Goal: Browse casually: Explore the website without a specific task or goal

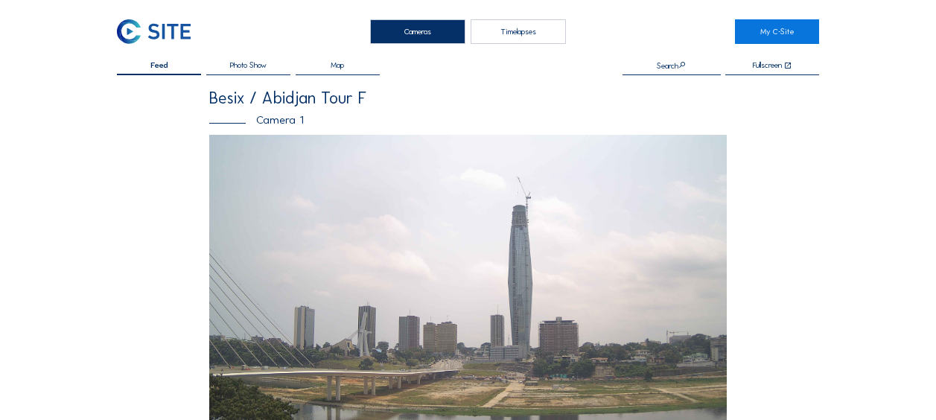
scroll to position [447, 0]
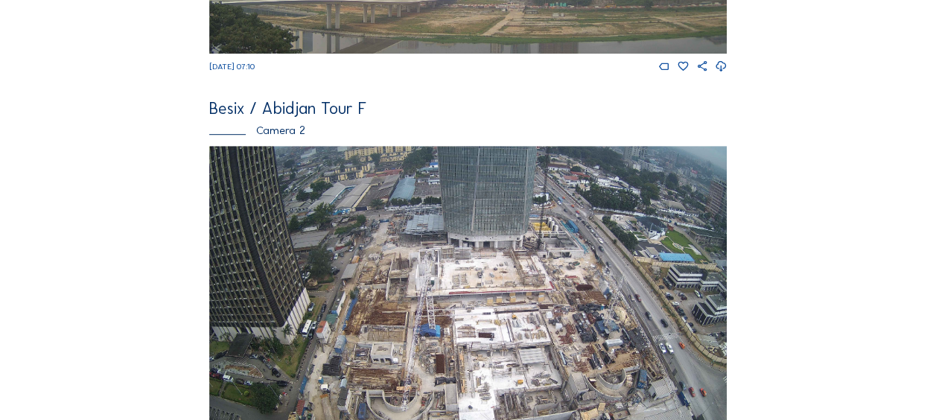
scroll to position [447, 0]
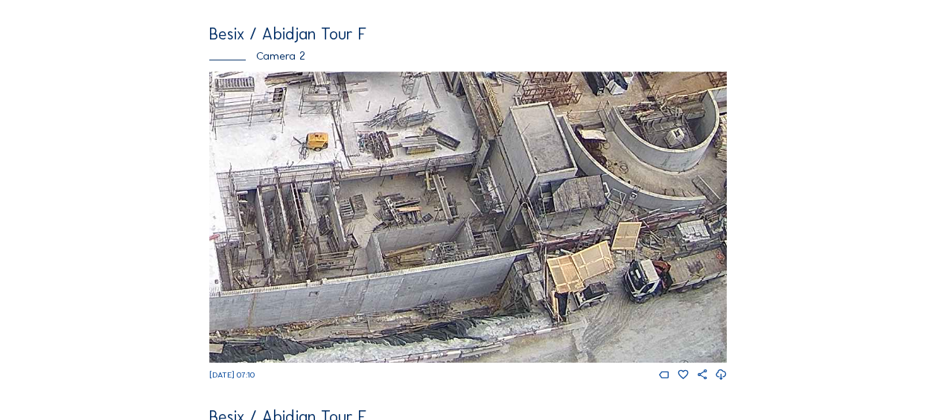
drag, startPoint x: 573, startPoint y: 320, endPoint x: 614, endPoint y: 222, distance: 106.5
click at [614, 222] on img at bounding box center [468, 216] width 518 height 291
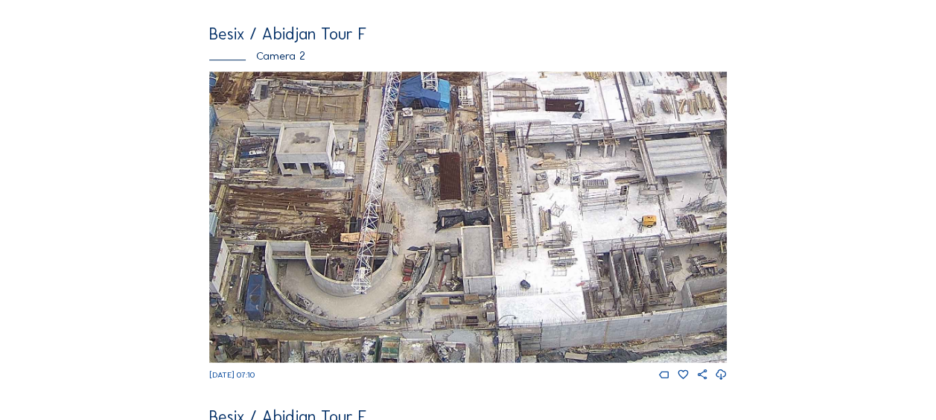
drag, startPoint x: 313, startPoint y: 231, endPoint x: 561, endPoint y: 232, distance: 248.7
click at [566, 234] on img at bounding box center [468, 216] width 518 height 291
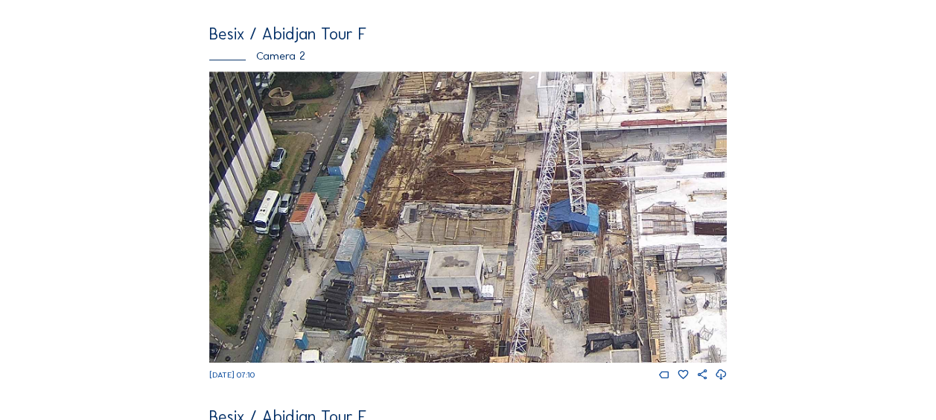
drag, startPoint x: 407, startPoint y: 150, endPoint x: 528, endPoint y: 268, distance: 169.1
click at [528, 268] on img at bounding box center [468, 216] width 518 height 291
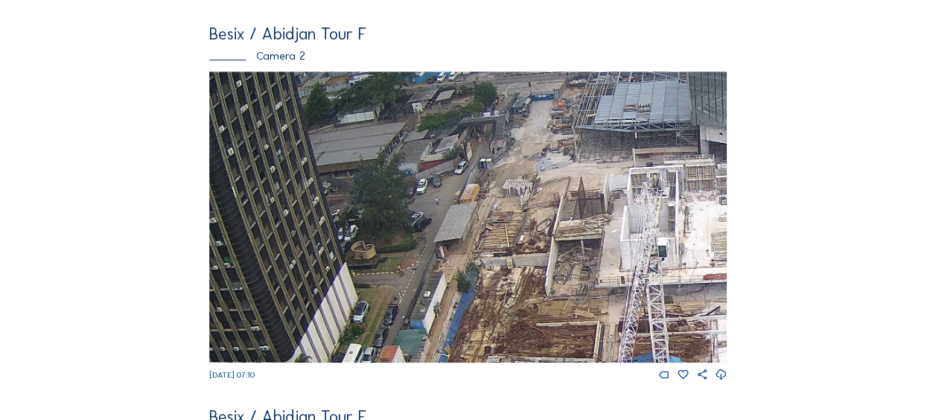
drag, startPoint x: 456, startPoint y: 180, endPoint x: 527, endPoint y: 302, distance: 141.5
click at [527, 302] on img at bounding box center [468, 216] width 518 height 291
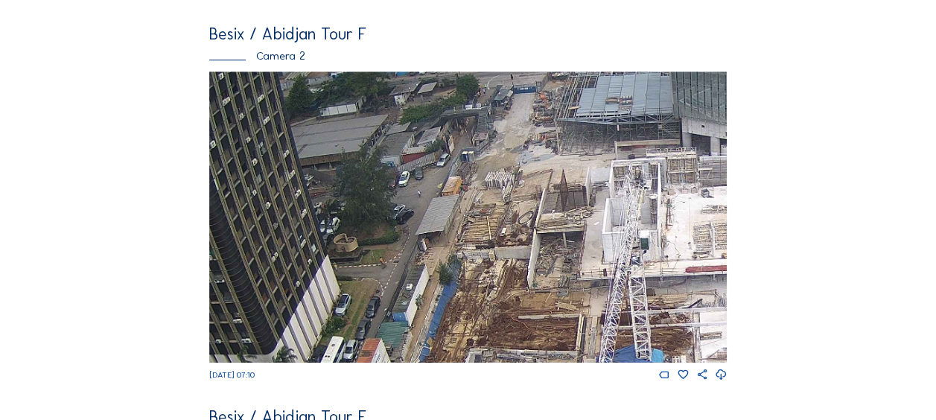
drag, startPoint x: 602, startPoint y: 222, endPoint x: 416, endPoint y: 139, distance: 204.7
click at [416, 139] on img at bounding box center [468, 216] width 518 height 291
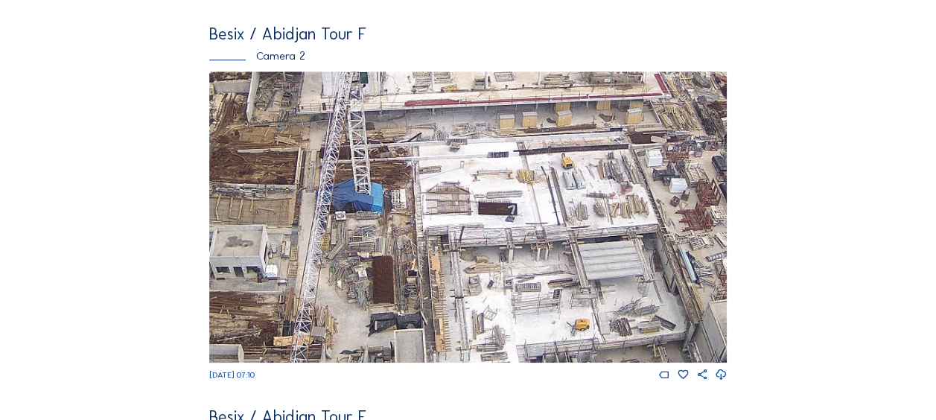
drag, startPoint x: 466, startPoint y: 243, endPoint x: 362, endPoint y: 155, distance: 136.3
click at [363, 152] on img at bounding box center [468, 216] width 518 height 291
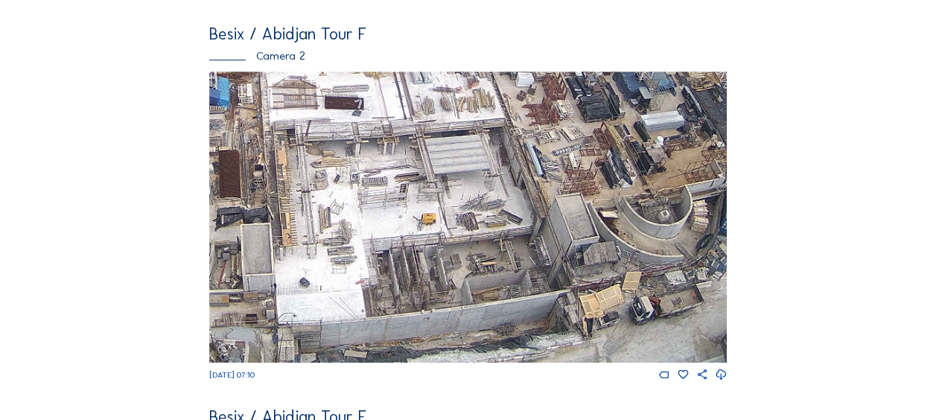
drag, startPoint x: 511, startPoint y: 286, endPoint x: 360, endPoint y: 162, distance: 195.3
click at [360, 162] on img at bounding box center [468, 216] width 518 height 291
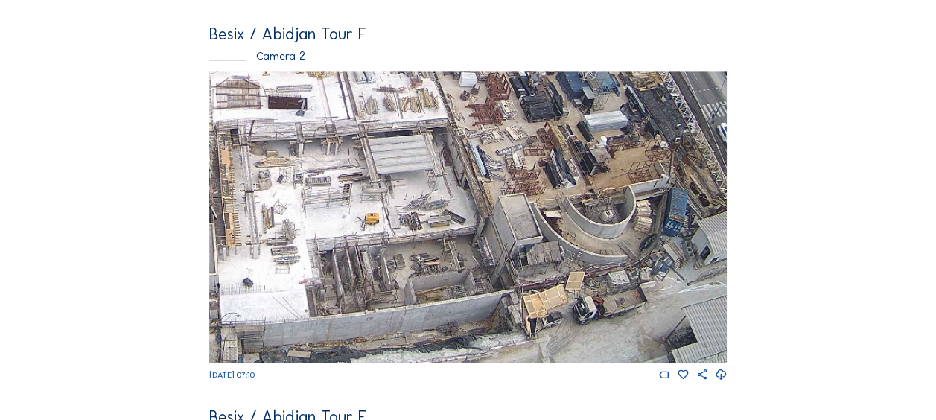
drag, startPoint x: 521, startPoint y: 276, endPoint x: 289, endPoint y: 223, distance: 238.3
click at [290, 223] on img at bounding box center [468, 216] width 518 height 291
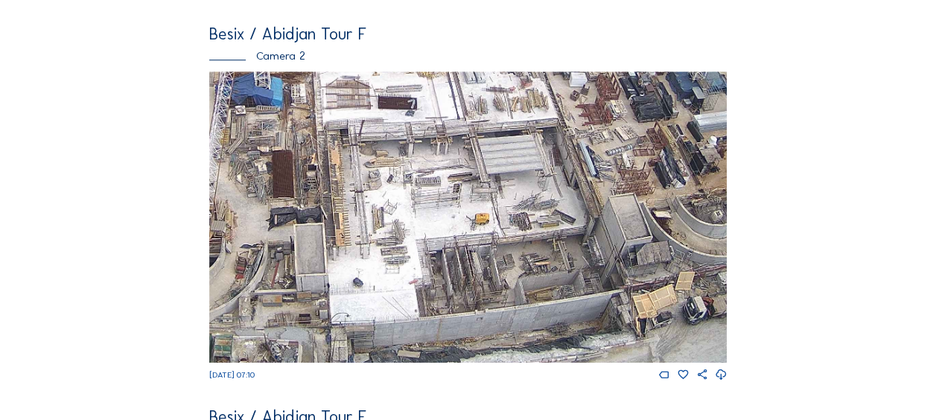
drag, startPoint x: 344, startPoint y: 261, endPoint x: 624, endPoint y: 172, distance: 293.7
click at [624, 172] on img at bounding box center [468, 216] width 518 height 291
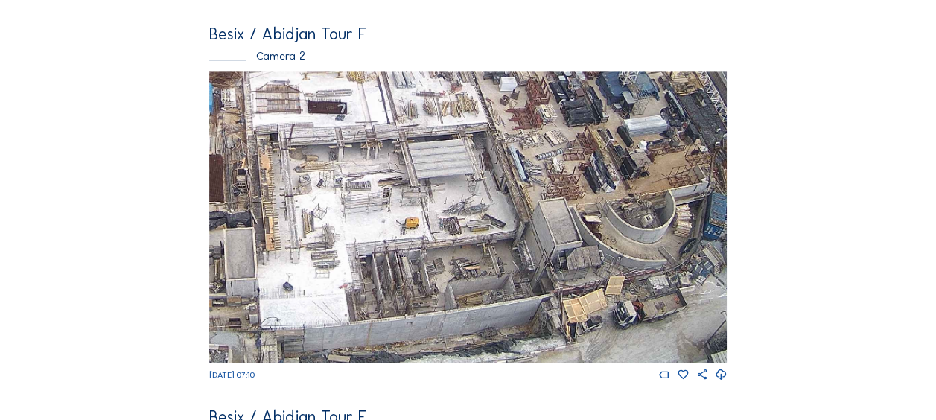
drag, startPoint x: 344, startPoint y: 253, endPoint x: 275, endPoint y: 189, distance: 94.3
click at [275, 189] on img at bounding box center [468, 216] width 518 height 291
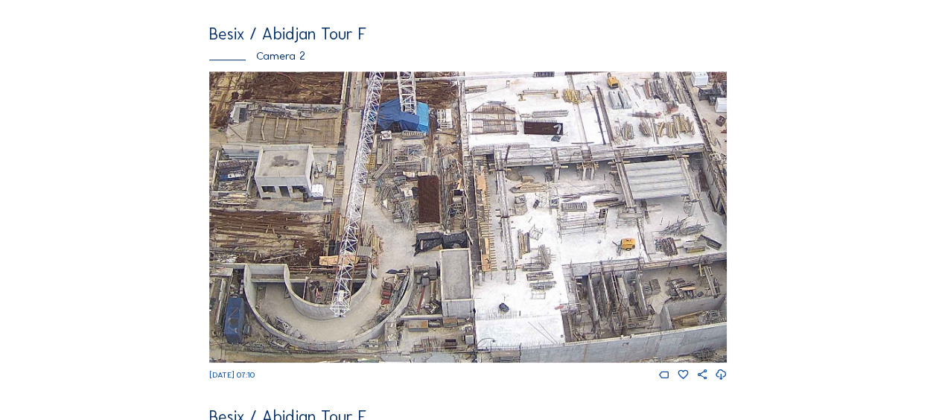
drag, startPoint x: 281, startPoint y: 248, endPoint x: 497, endPoint y: 267, distance: 216.8
click at [497, 267] on img at bounding box center [468, 216] width 518 height 291
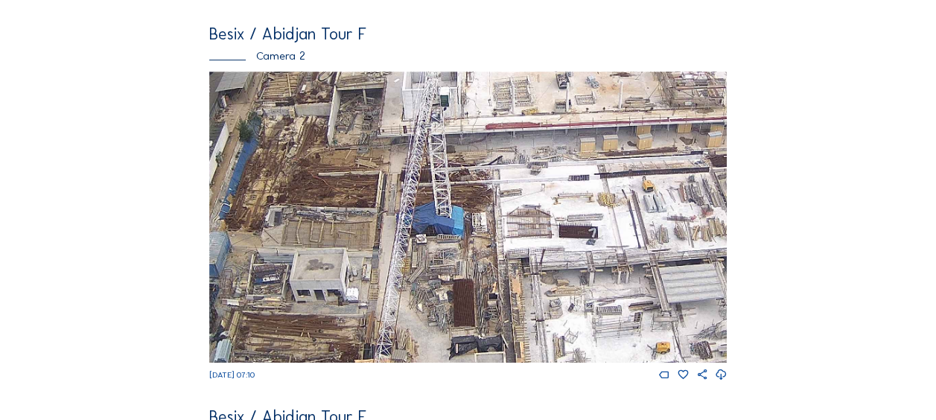
drag, startPoint x: 349, startPoint y: 162, endPoint x: 390, endPoint y: 304, distance: 147.5
click at [390, 304] on img at bounding box center [468, 216] width 518 height 291
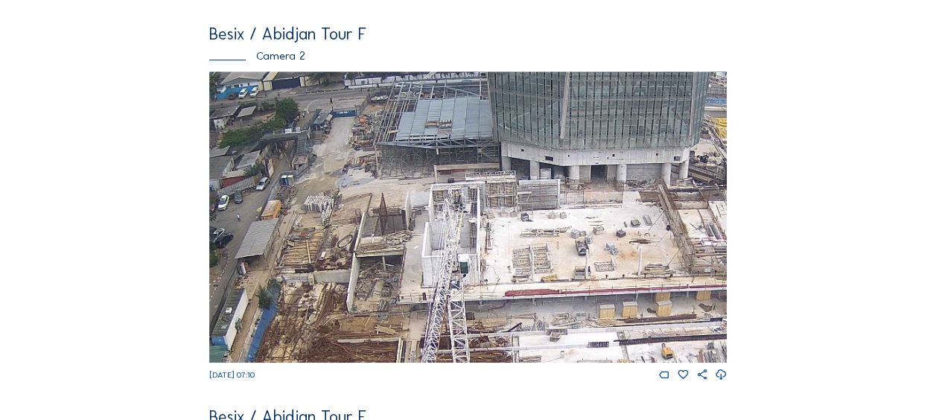
drag, startPoint x: 380, startPoint y: 145, endPoint x: 389, endPoint y: 270, distance: 125.4
click at [389, 271] on img at bounding box center [468, 216] width 518 height 291
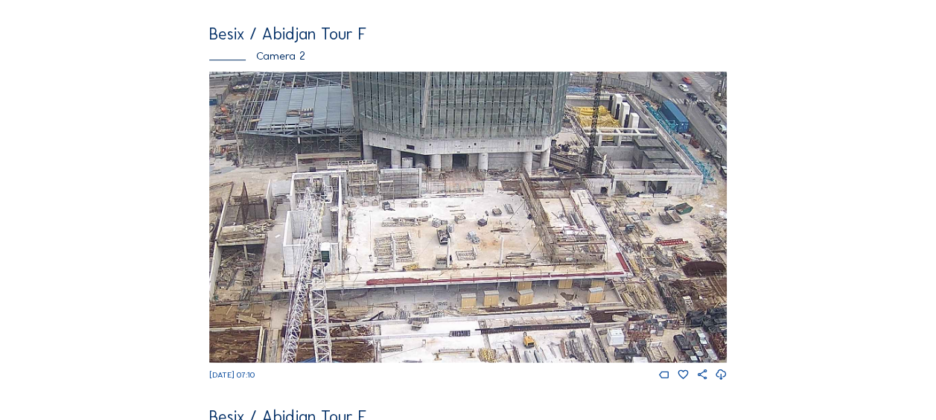
drag, startPoint x: 563, startPoint y: 252, endPoint x: 427, endPoint y: 243, distance: 135.8
click at [427, 243] on img at bounding box center [468, 216] width 518 height 291
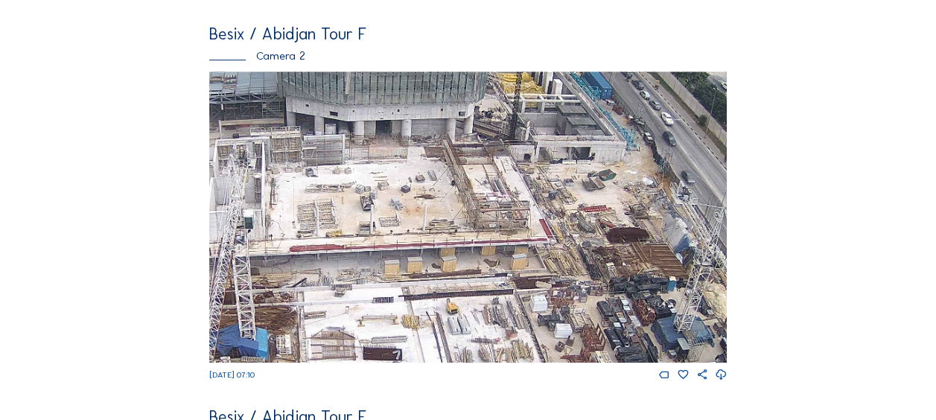
drag, startPoint x: 577, startPoint y: 276, endPoint x: 474, endPoint y: 232, distance: 112.2
click at [474, 232] on img at bounding box center [468, 216] width 518 height 291
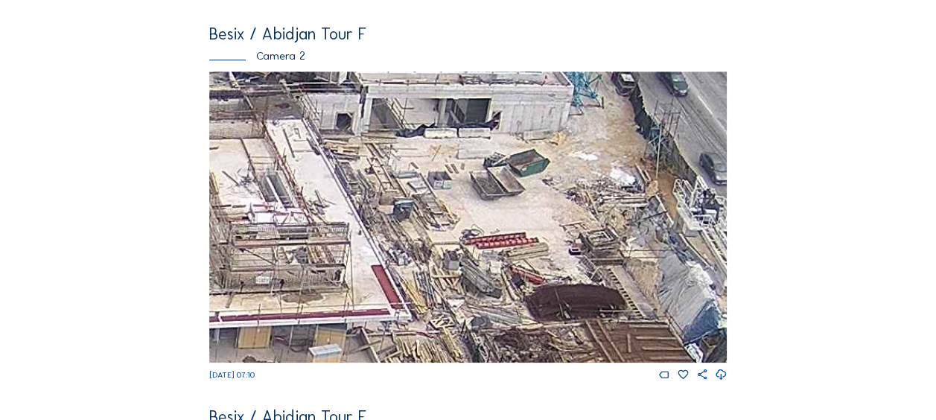
drag, startPoint x: 506, startPoint y: 222, endPoint x: 465, endPoint y: 198, distance: 48.0
click at [465, 198] on img at bounding box center [468, 216] width 518 height 291
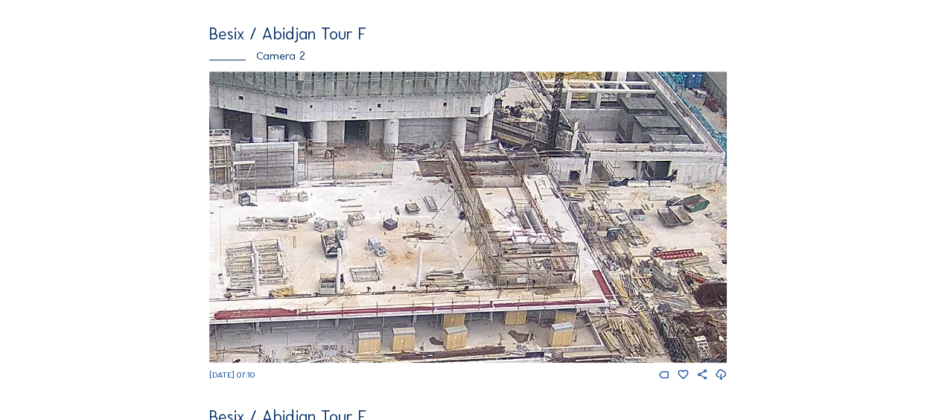
drag, startPoint x: 344, startPoint y: 255, endPoint x: 605, endPoint y: 281, distance: 261.9
click at [605, 281] on img at bounding box center [468, 216] width 518 height 291
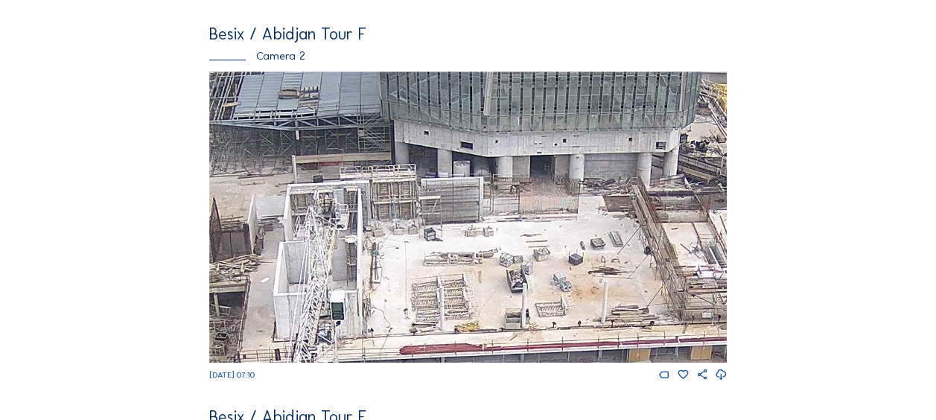
drag, startPoint x: 373, startPoint y: 281, endPoint x: 440, endPoint y: 287, distance: 67.4
click at [445, 289] on img at bounding box center [468, 216] width 518 height 291
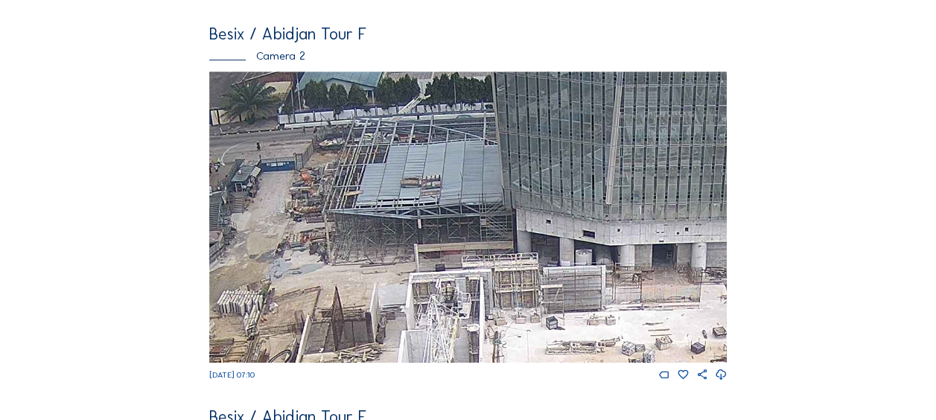
drag, startPoint x: 273, startPoint y: 210, endPoint x: 418, endPoint y: 315, distance: 179.2
click at [420, 317] on img at bounding box center [468, 216] width 518 height 291
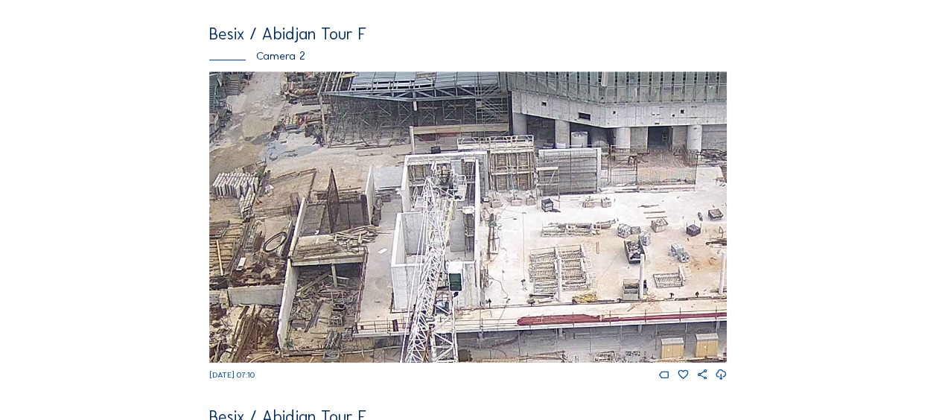
drag, startPoint x: 279, startPoint y: 305, endPoint x: 255, endPoint y: 194, distance: 114.2
click at [240, 136] on img at bounding box center [468, 216] width 518 height 291
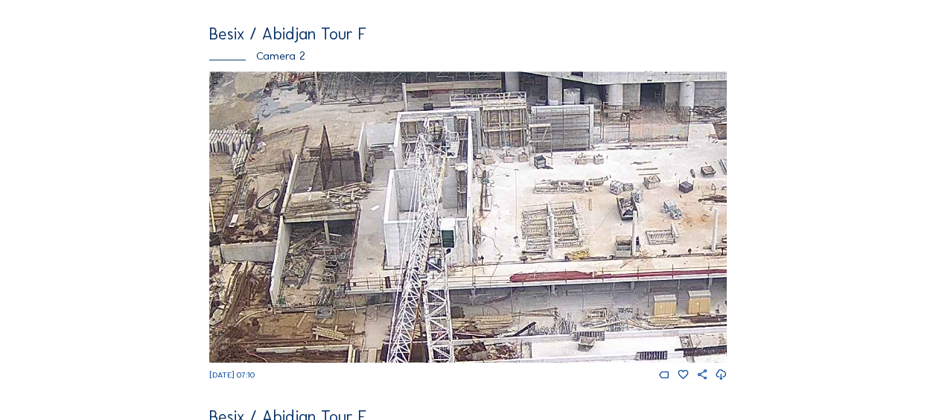
drag, startPoint x: 270, startPoint y: 249, endPoint x: 348, endPoint y: 144, distance: 130.3
click at [342, 144] on img at bounding box center [468, 216] width 518 height 291
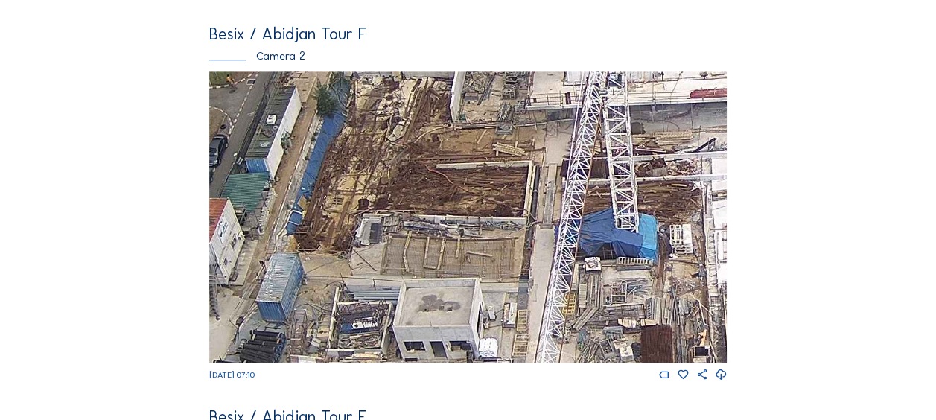
drag, startPoint x: 307, startPoint y: 226, endPoint x: 416, endPoint y: 146, distance: 134.8
click at [416, 146] on img at bounding box center [468, 216] width 518 height 291
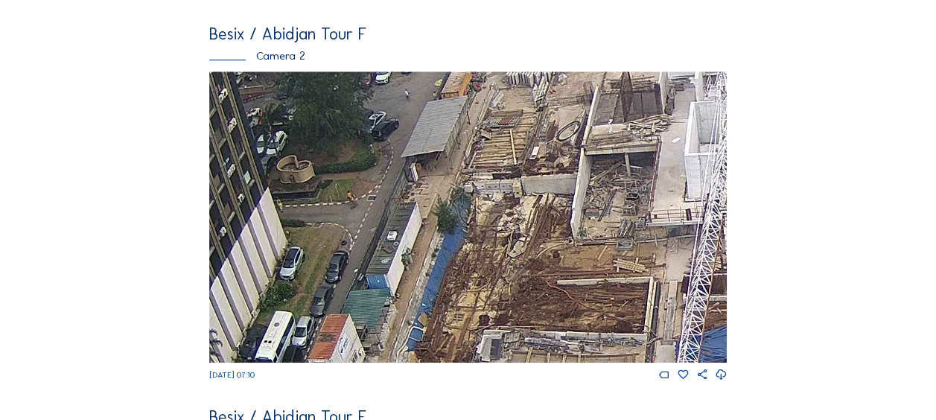
drag, startPoint x: 403, startPoint y: 174, endPoint x: 523, endPoint y: 290, distance: 166.9
click at [523, 290] on img at bounding box center [468, 216] width 518 height 291
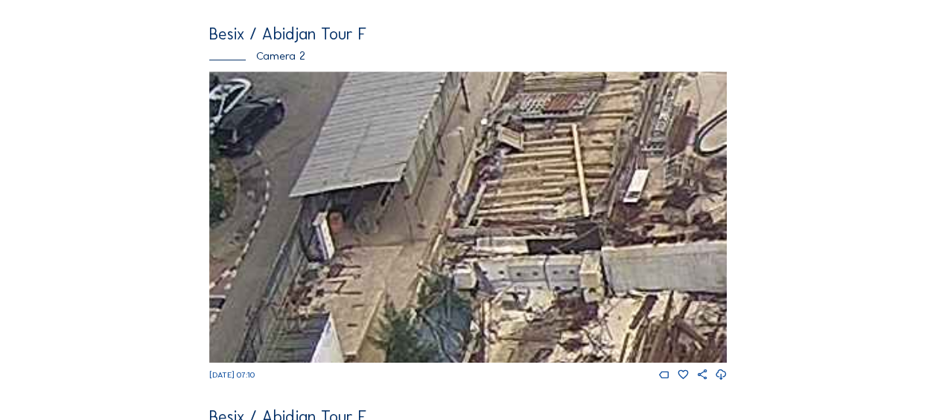
drag, startPoint x: 491, startPoint y: 152, endPoint x: 505, endPoint y: 240, distance: 89.0
click at [506, 241] on img at bounding box center [468, 216] width 518 height 291
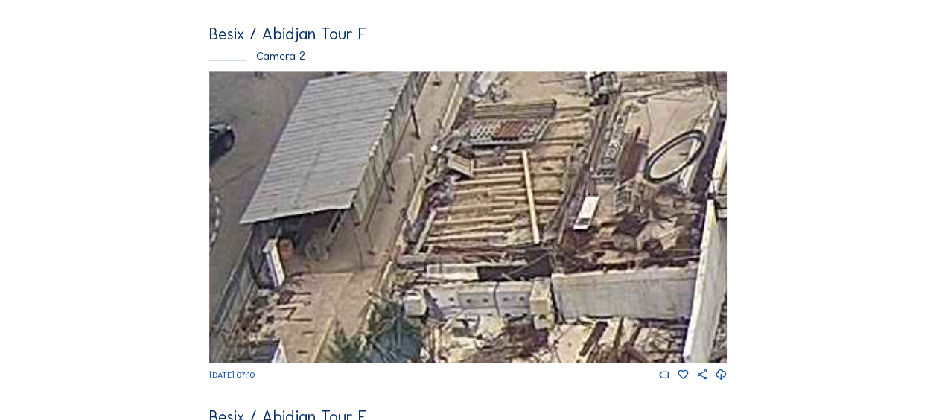
drag, startPoint x: 527, startPoint y: 244, endPoint x: 478, endPoint y: 226, distance: 52.3
click at [478, 226] on img at bounding box center [468, 216] width 518 height 291
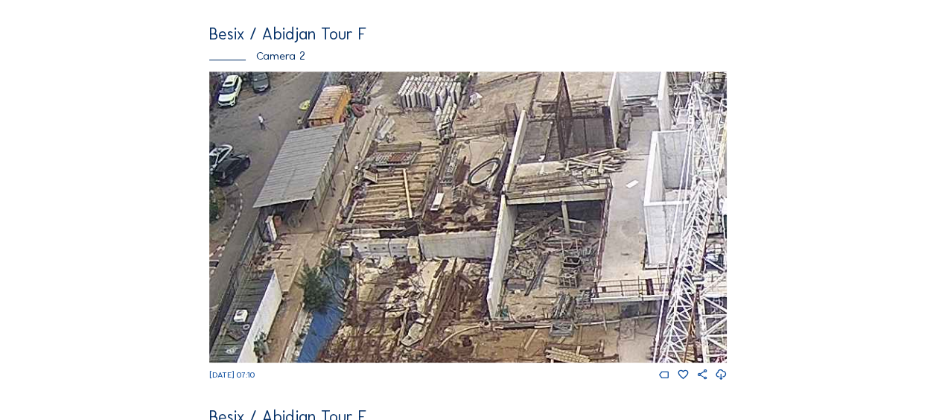
drag, startPoint x: 490, startPoint y: 257, endPoint x: 314, endPoint y: 214, distance: 180.8
click at [314, 214] on img at bounding box center [468, 216] width 518 height 291
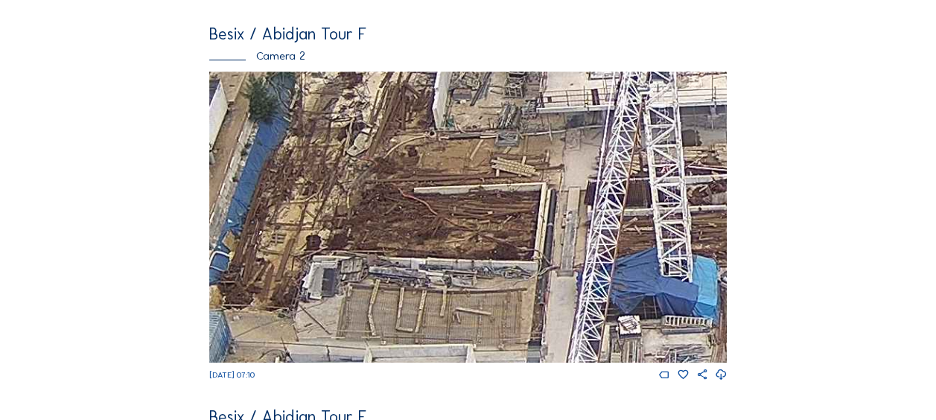
drag, startPoint x: 399, startPoint y: 273, endPoint x: 448, endPoint y: 85, distance: 194.0
click at [449, 83] on img at bounding box center [468, 216] width 518 height 291
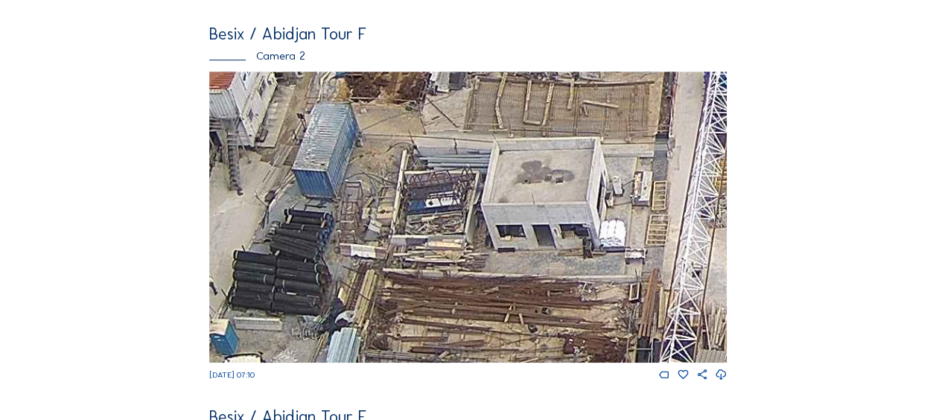
drag, startPoint x: 380, startPoint y: 314, endPoint x: 483, endPoint y: 118, distance: 221.2
click at [483, 118] on img at bounding box center [468, 216] width 518 height 291
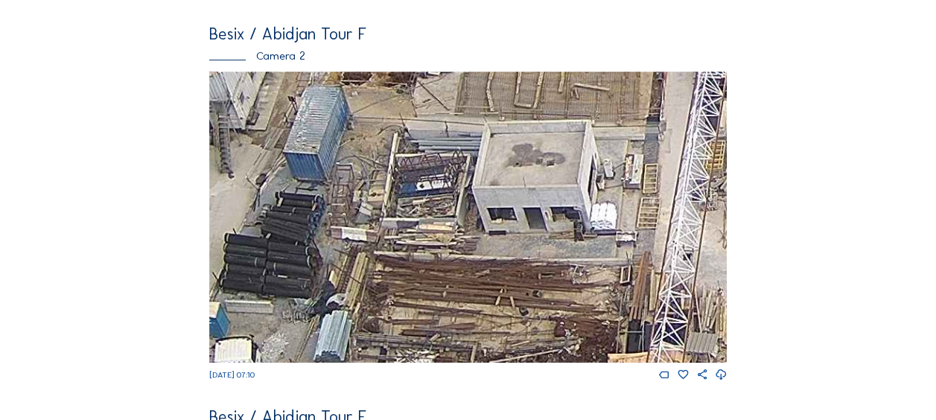
drag, startPoint x: 432, startPoint y: 261, endPoint x: 520, endPoint y: 94, distance: 188.5
click at [518, 95] on img at bounding box center [468, 216] width 518 height 291
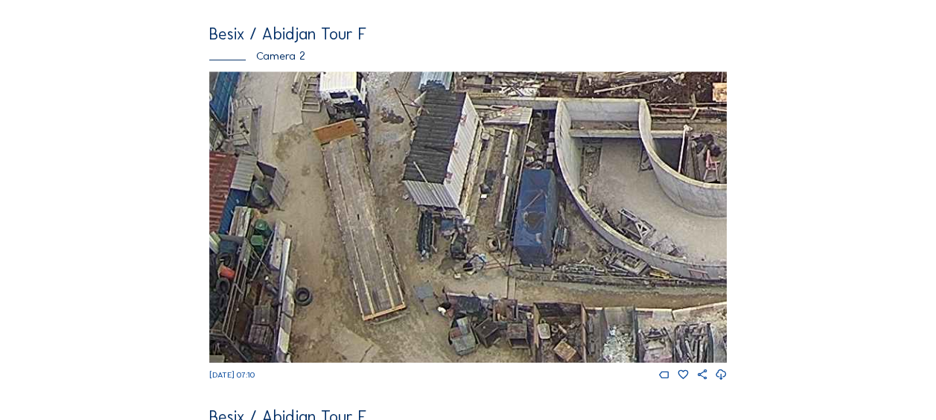
drag, startPoint x: 458, startPoint y: 200, endPoint x: 477, endPoint y: 81, distance: 119.9
click at [477, 81] on img at bounding box center [468, 216] width 518 height 291
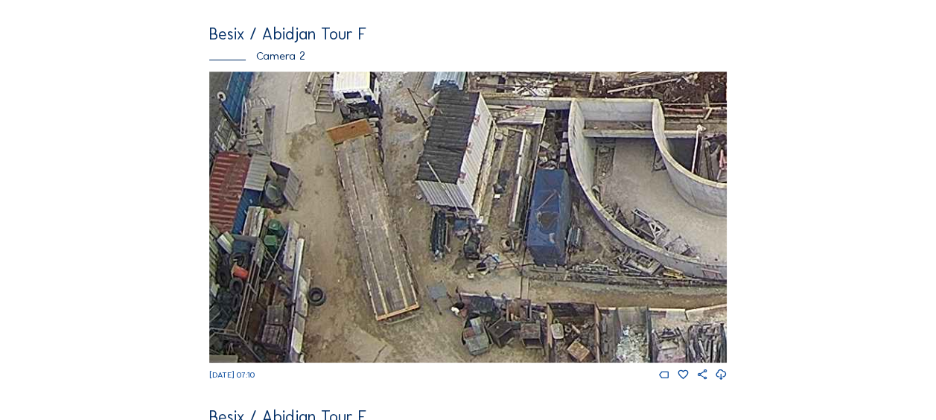
drag, startPoint x: 444, startPoint y: 201, endPoint x: 496, endPoint y: 89, distance: 123.3
click at [496, 89] on img at bounding box center [468, 216] width 518 height 291
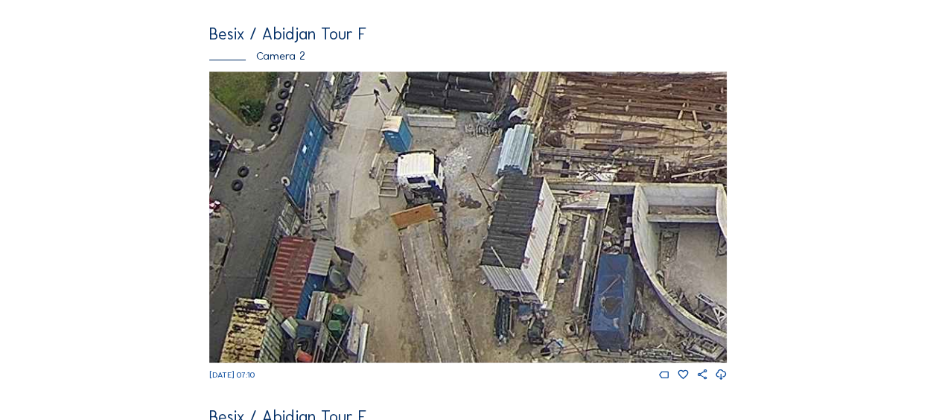
drag, startPoint x: 401, startPoint y: 116, endPoint x: 427, endPoint y: 180, distance: 69.1
click at [427, 180] on img at bounding box center [468, 216] width 518 height 291
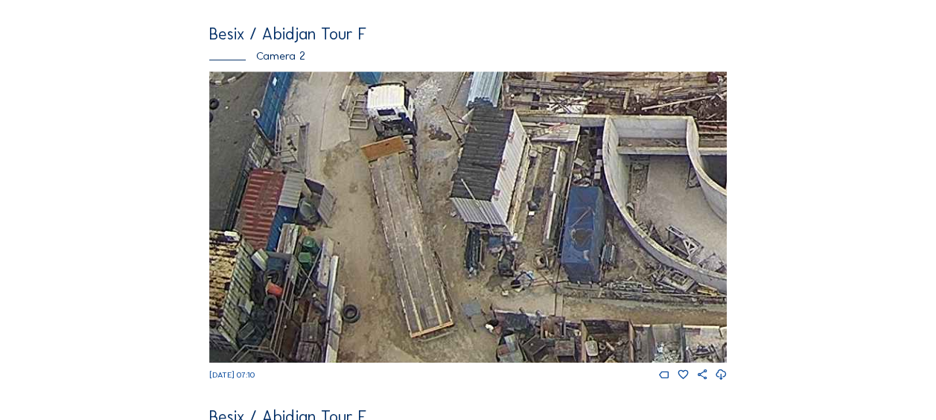
drag, startPoint x: 424, startPoint y: 214, endPoint x: 392, endPoint y: 168, distance: 55.2
click at [392, 168] on img at bounding box center [468, 216] width 518 height 291
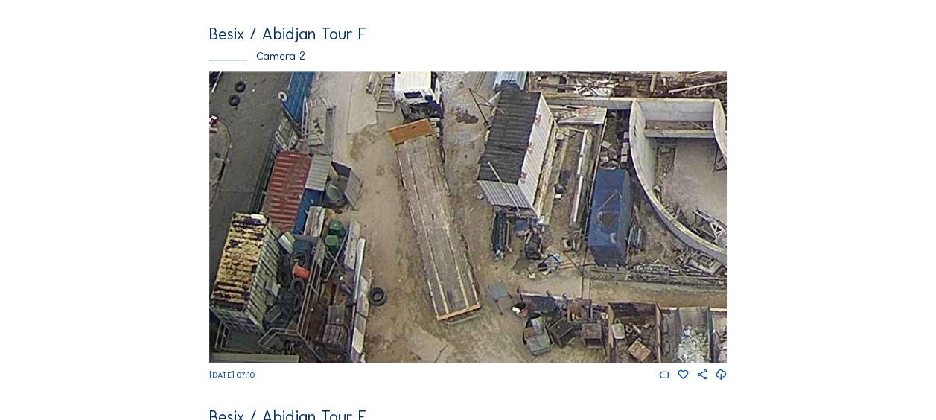
drag, startPoint x: 385, startPoint y: 188, endPoint x: 419, endPoint y: 89, distance: 103.9
click at [419, 89] on img at bounding box center [468, 216] width 518 height 291
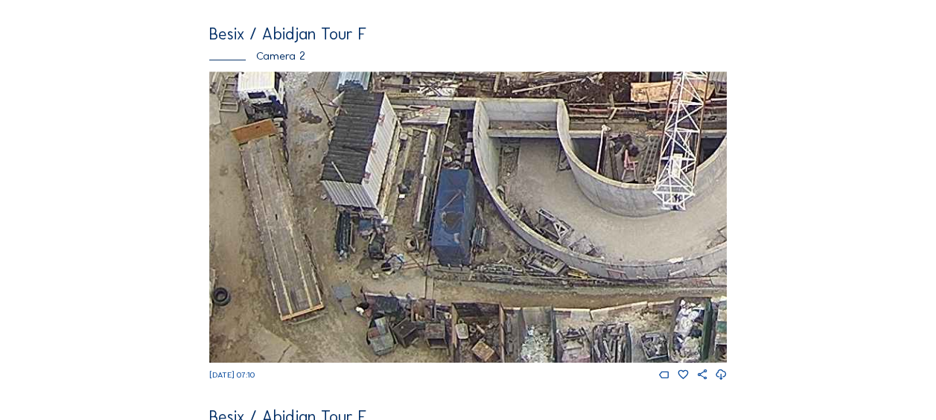
drag, startPoint x: 604, startPoint y: 234, endPoint x: 405, endPoint y: 159, distance: 212.6
click at [405, 159] on img at bounding box center [468, 216] width 518 height 291
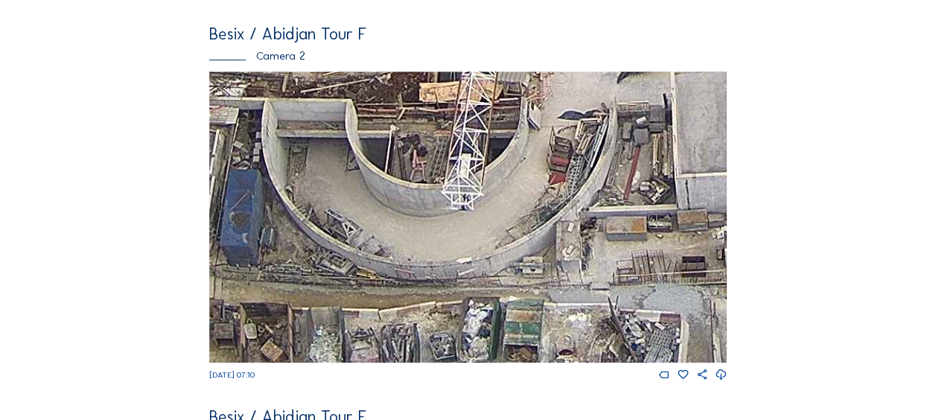
drag, startPoint x: 571, startPoint y: 228, endPoint x: 408, endPoint y: 194, distance: 166.6
click at [408, 194] on img at bounding box center [468, 216] width 518 height 291
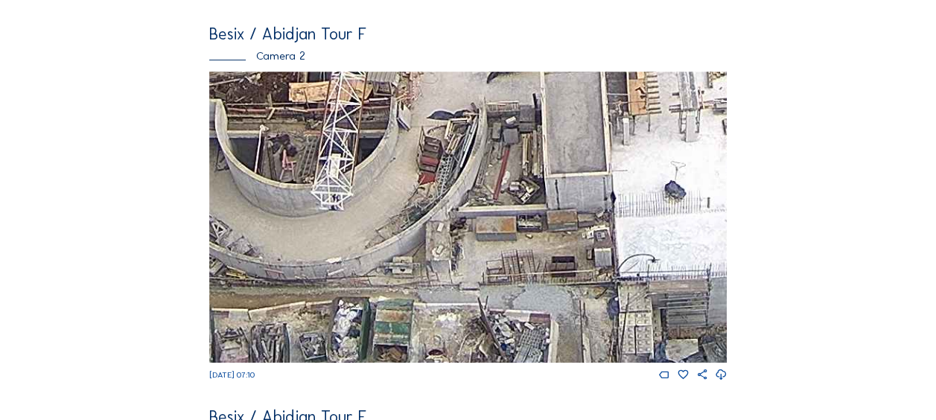
drag, startPoint x: 561, startPoint y: 250, endPoint x: 463, endPoint y: 214, distance: 103.9
click at [463, 214] on img at bounding box center [468, 216] width 518 height 291
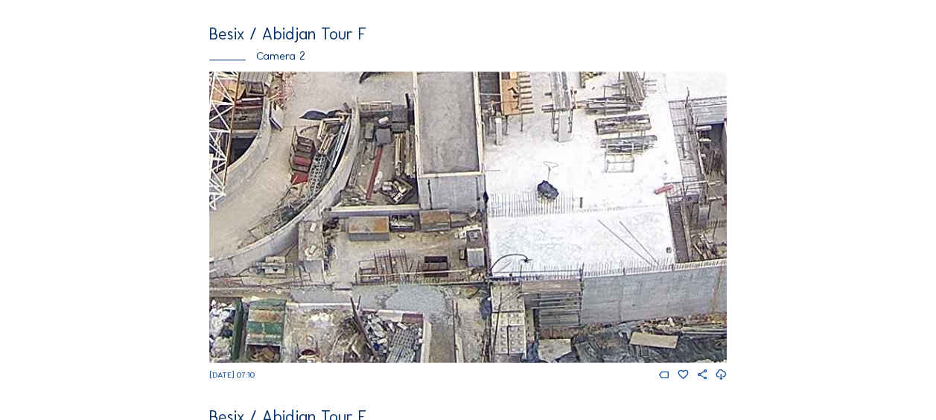
drag, startPoint x: 599, startPoint y: 258, endPoint x: 482, endPoint y: 241, distance: 118.9
click at [466, 225] on img at bounding box center [468, 216] width 518 height 291
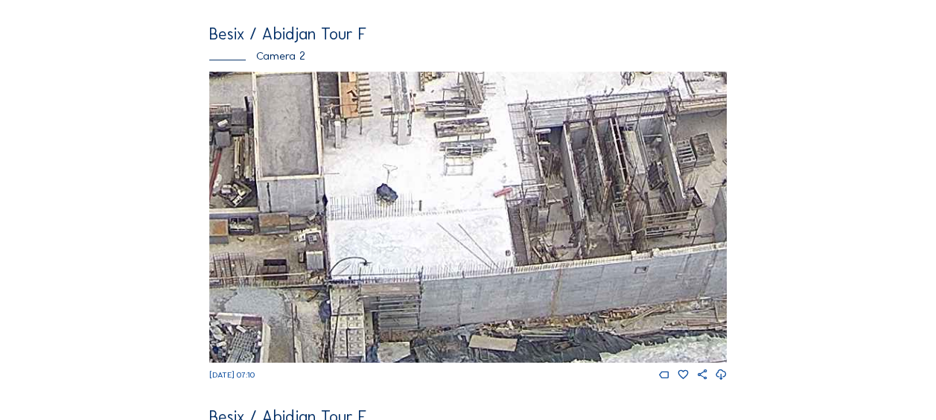
drag, startPoint x: 567, startPoint y: 290, endPoint x: 410, endPoint y: 284, distance: 158.0
click at [411, 285] on img at bounding box center [468, 216] width 518 height 291
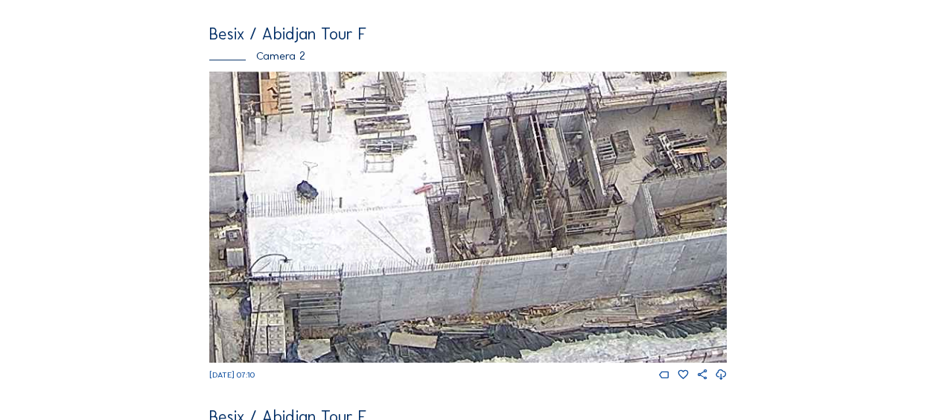
drag, startPoint x: 500, startPoint y: 283, endPoint x: 424, endPoint y: 206, distance: 108.0
click at [423, 195] on img at bounding box center [468, 216] width 518 height 291
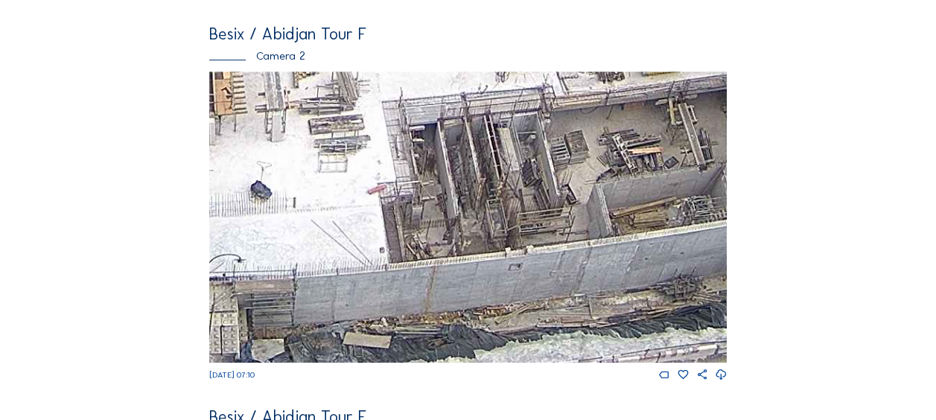
drag, startPoint x: 601, startPoint y: 242, endPoint x: 519, endPoint y: 226, distance: 83.5
click at [519, 226] on img at bounding box center [468, 216] width 518 height 291
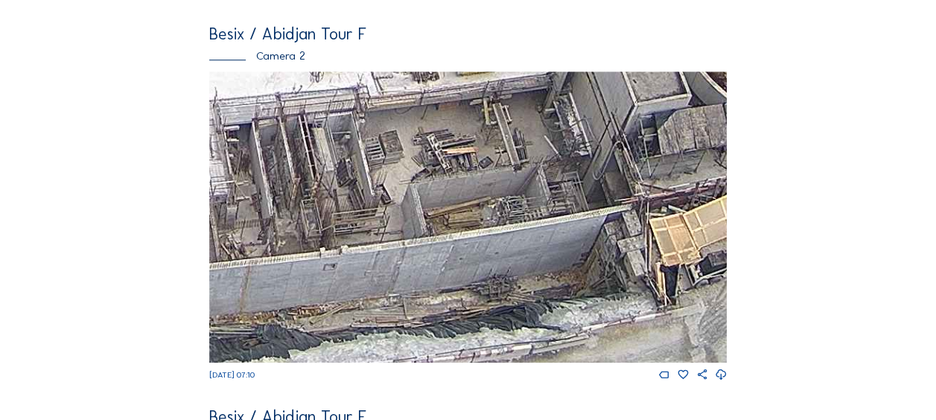
drag, startPoint x: 591, startPoint y: 234, endPoint x: 509, endPoint y: 217, distance: 83.5
click at [502, 214] on img at bounding box center [468, 216] width 518 height 291
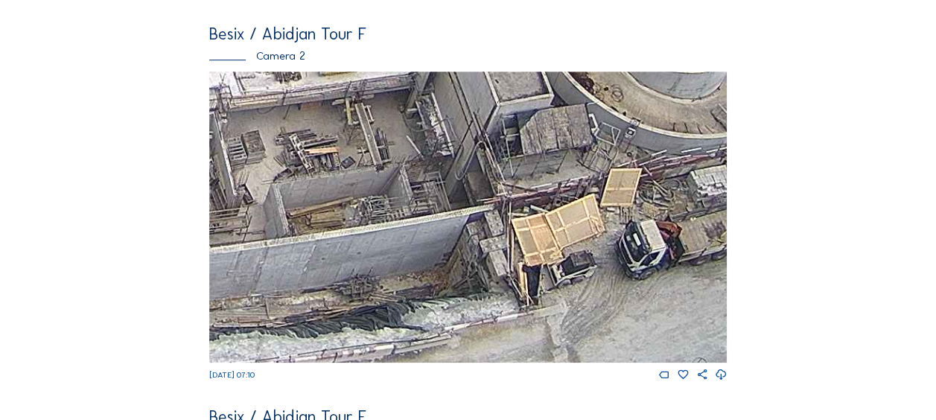
drag, startPoint x: 617, startPoint y: 229, endPoint x: 478, endPoint y: 216, distance: 139.2
click at [479, 214] on img at bounding box center [468, 216] width 518 height 291
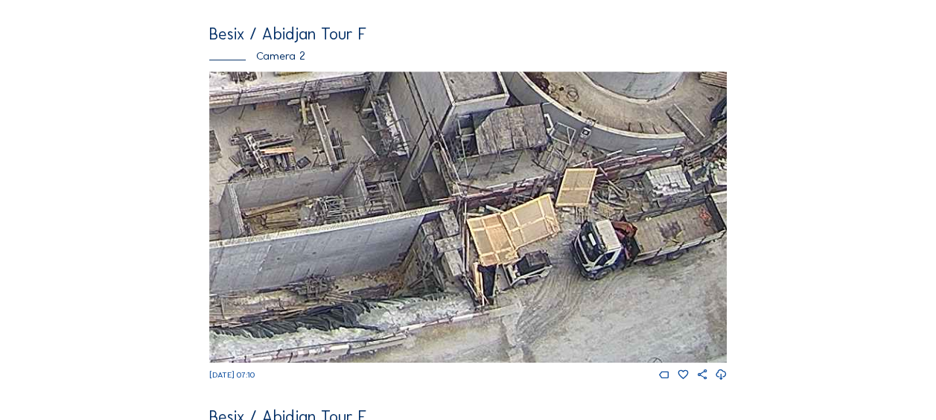
drag, startPoint x: 551, startPoint y: 223, endPoint x: 478, endPoint y: 217, distance: 73.2
click at [477, 216] on img at bounding box center [468, 216] width 518 height 291
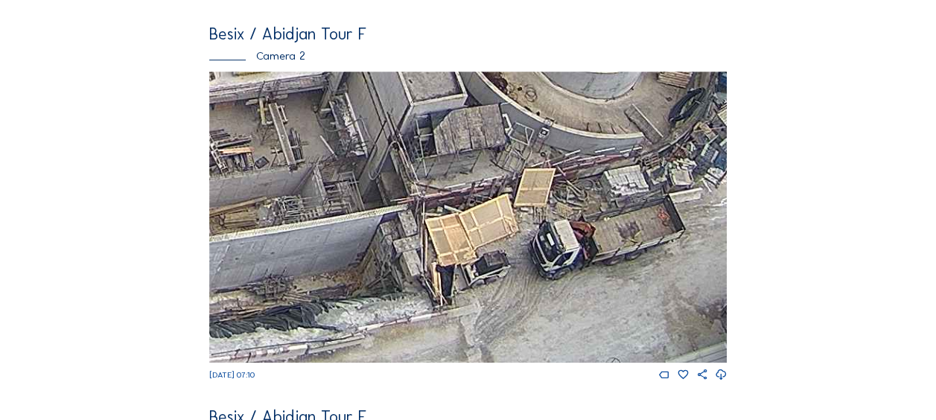
drag, startPoint x: 507, startPoint y: 219, endPoint x: 486, endPoint y: 213, distance: 22.4
click at [486, 213] on img at bounding box center [468, 216] width 518 height 291
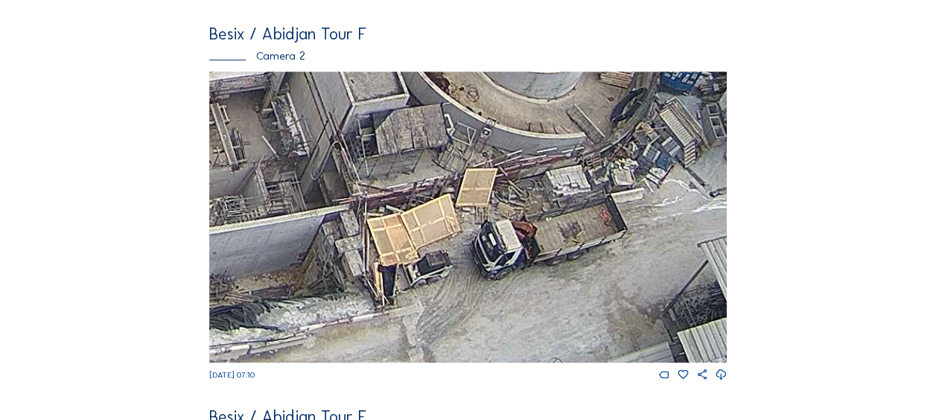
click at [290, 56] on div "Camera 2" at bounding box center [468, 55] width 518 height 11
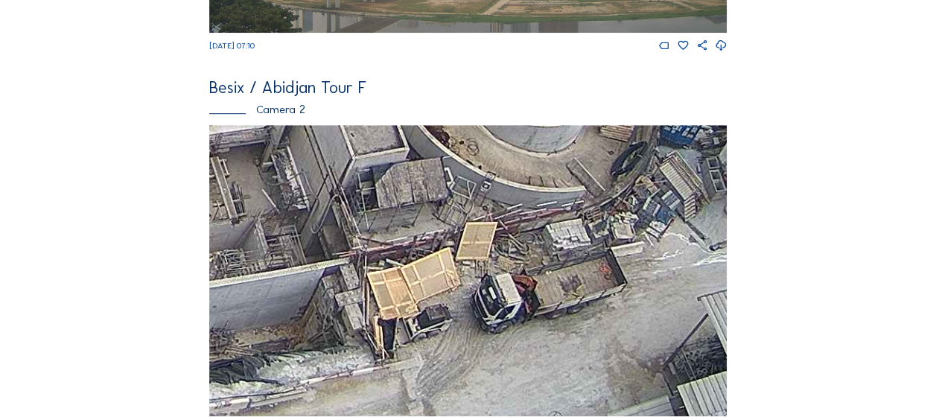
scroll to position [372, 0]
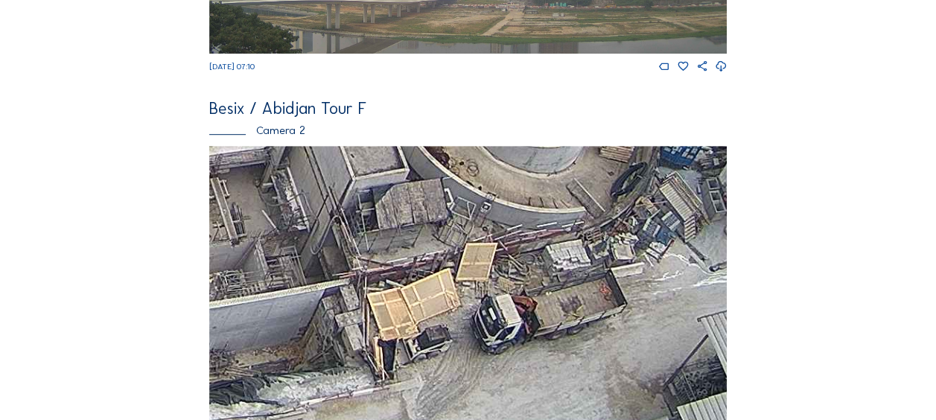
click at [252, 136] on div "Camera 2" at bounding box center [468, 129] width 518 height 11
click at [257, 192] on img at bounding box center [468, 291] width 518 height 291
click at [268, 129] on div "Camera 2" at bounding box center [468, 129] width 518 height 11
click at [283, 109] on div "Besix / Abidjan Tour F" at bounding box center [468, 109] width 518 height 16
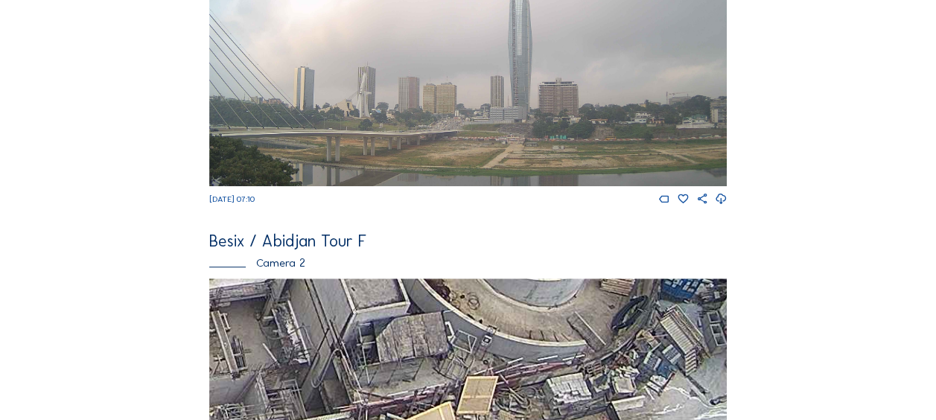
scroll to position [223, 0]
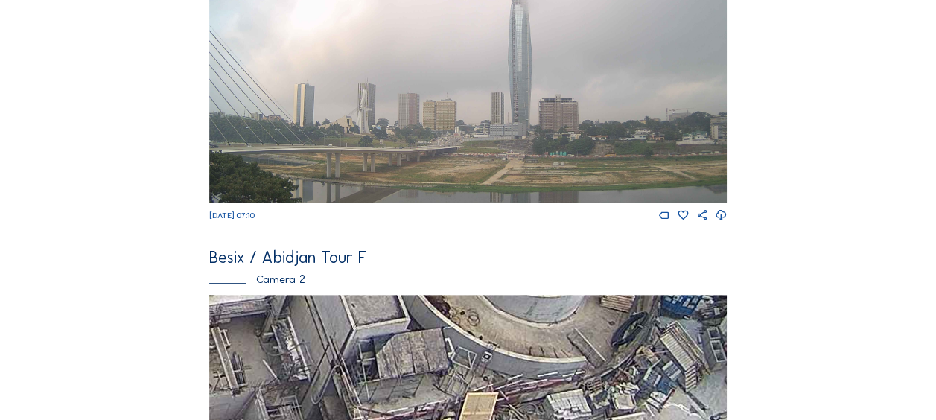
click at [276, 281] on div "Camera 2" at bounding box center [468, 278] width 518 height 11
click at [307, 264] on div "Besix / Abidjan Tour F" at bounding box center [468, 257] width 518 height 16
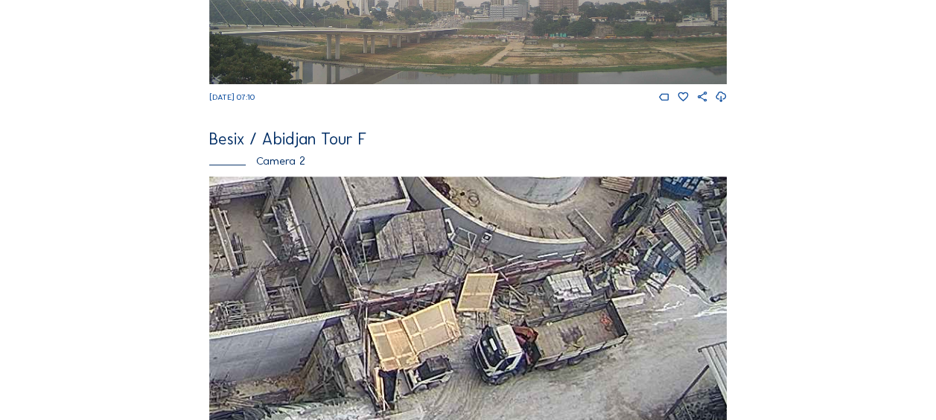
scroll to position [521, 0]
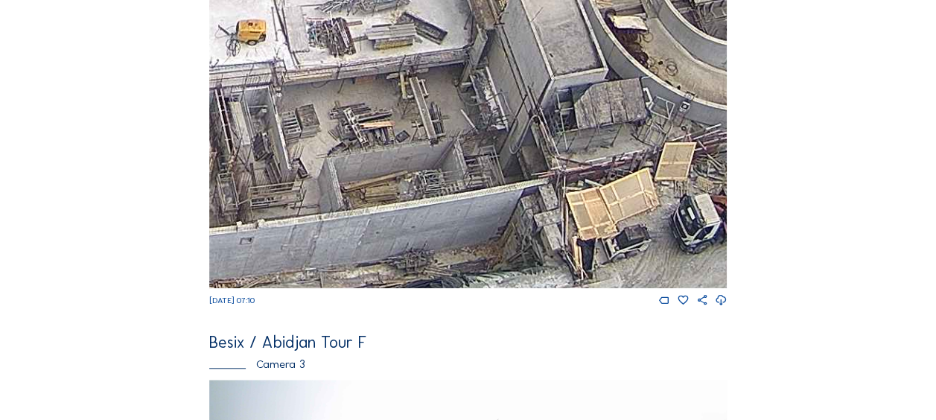
drag, startPoint x: 334, startPoint y: 134, endPoint x: 527, endPoint y: 180, distance: 198.3
click at [527, 180] on img at bounding box center [468, 142] width 518 height 291
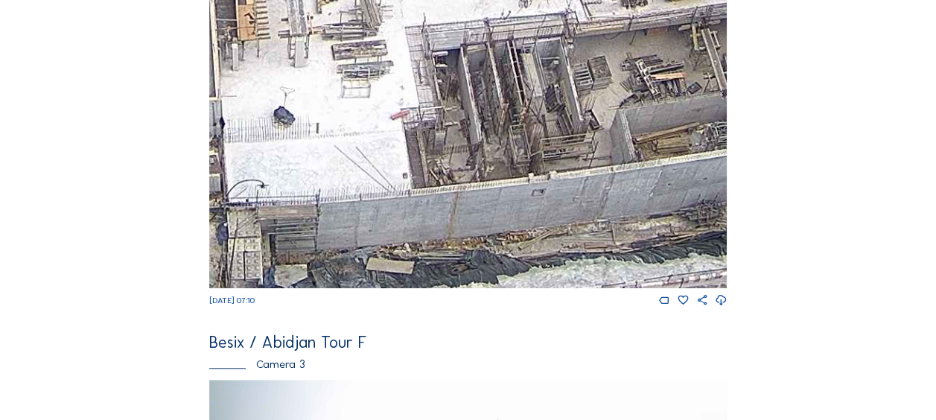
drag, startPoint x: 637, startPoint y: 113, endPoint x: 663, endPoint y: 100, distance: 28.6
click at [663, 100] on img at bounding box center [468, 142] width 518 height 291
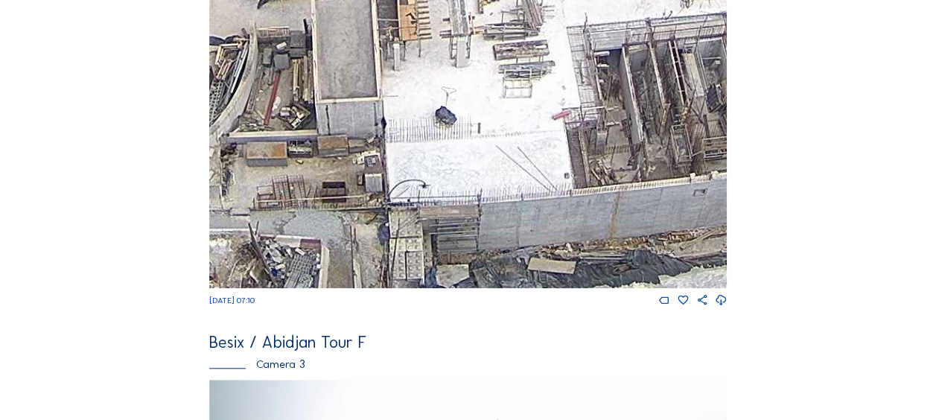
drag, startPoint x: 425, startPoint y: 158, endPoint x: 585, endPoint y: 144, distance: 160.0
click at [585, 144] on img at bounding box center [468, 142] width 518 height 291
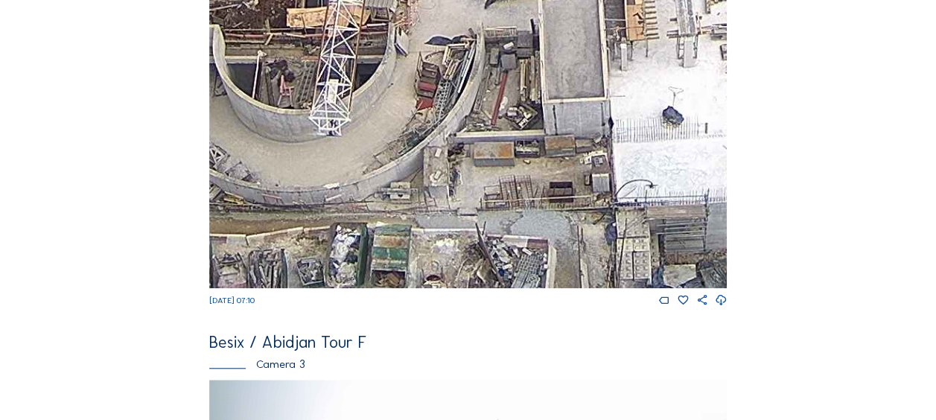
drag, startPoint x: 292, startPoint y: 220, endPoint x: 515, endPoint y: 191, distance: 225.3
click at [515, 191] on img at bounding box center [468, 142] width 518 height 291
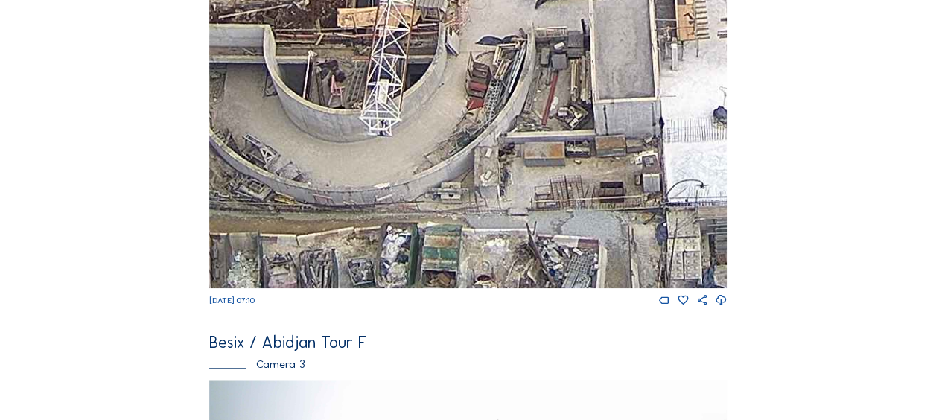
drag, startPoint x: 378, startPoint y: 192, endPoint x: 634, endPoint y: 139, distance: 261.0
click at [644, 141] on img at bounding box center [468, 142] width 518 height 291
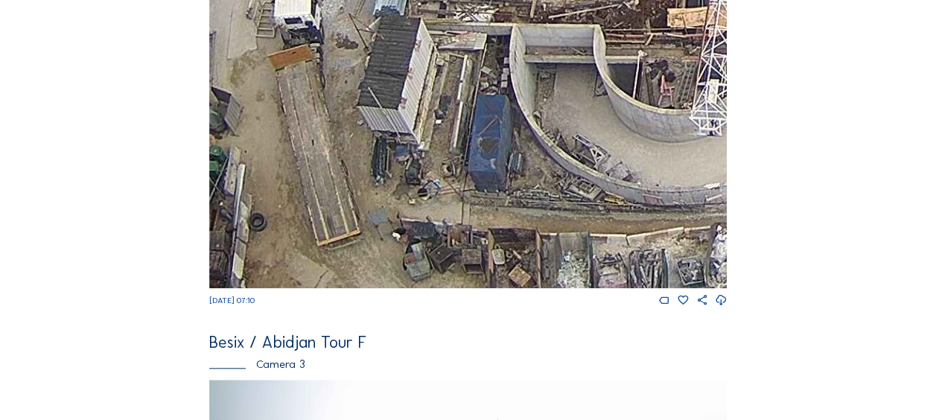
drag, startPoint x: 442, startPoint y: 178, endPoint x: 557, endPoint y: 175, distance: 114.7
click at [557, 175] on img at bounding box center [468, 142] width 518 height 291
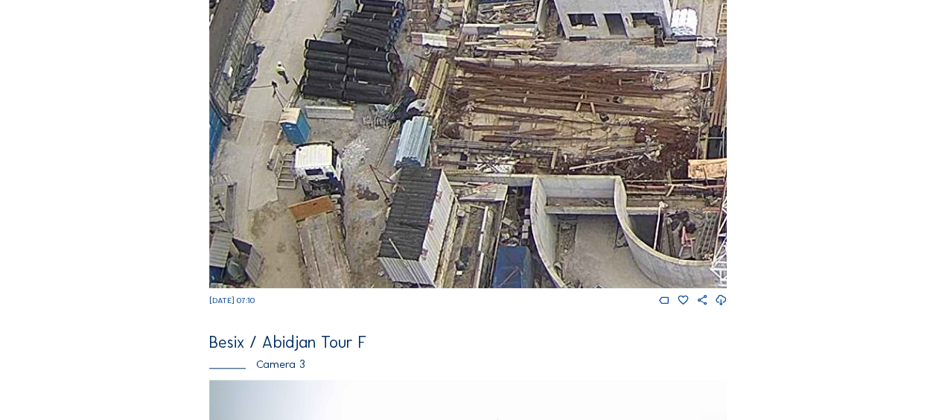
drag, startPoint x: 497, startPoint y: 126, endPoint x: 524, endPoint y: 281, distance: 157.8
click at [524, 281] on img at bounding box center [468, 142] width 518 height 291
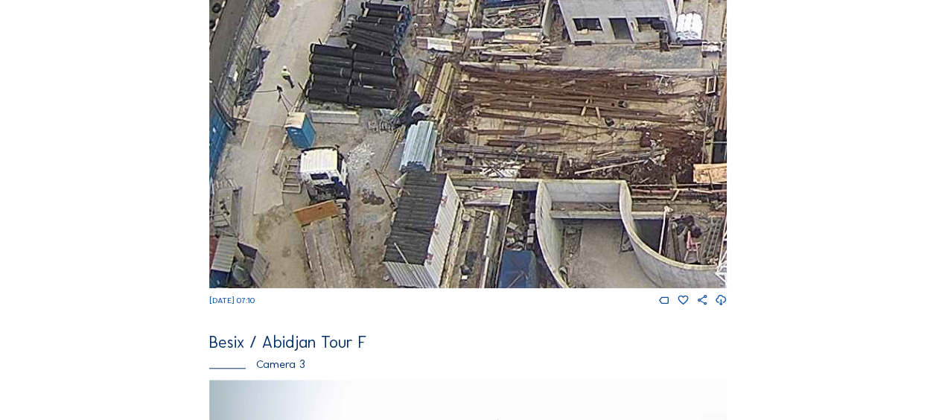
scroll to position [372, 0]
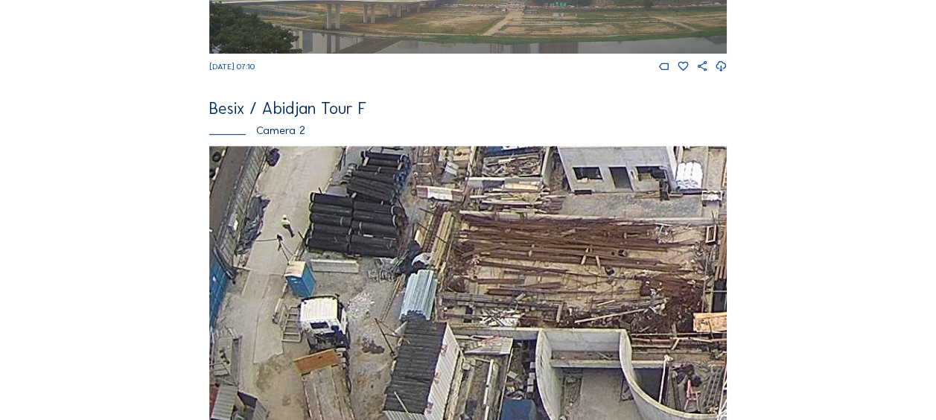
click at [273, 183] on img at bounding box center [468, 291] width 518 height 291
click at [283, 136] on div "Camera 2" at bounding box center [468, 129] width 518 height 11
click at [240, 135] on div "Camera 2" at bounding box center [468, 129] width 518 height 11
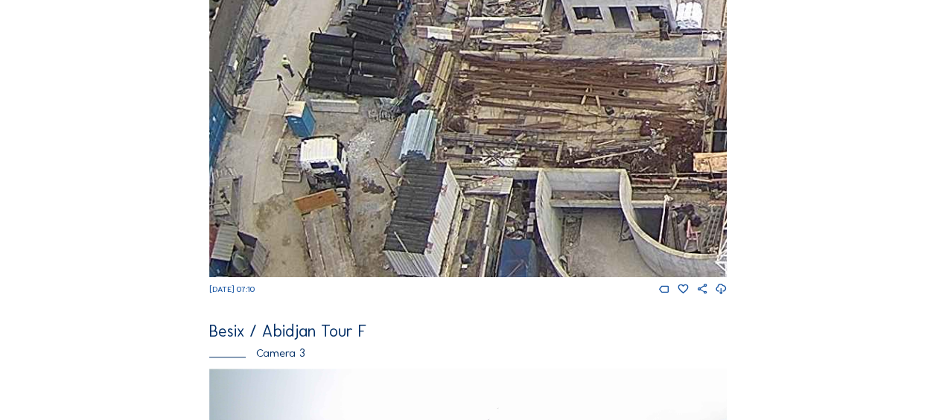
scroll to position [447, 0]
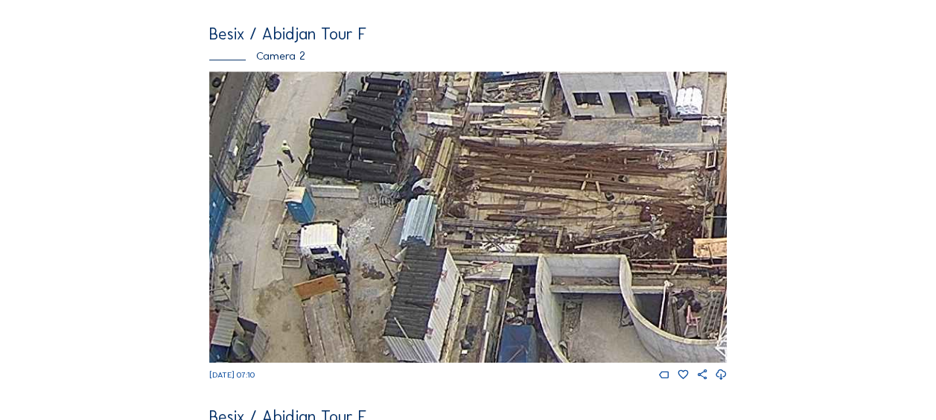
click at [295, 32] on div "Besix / Abidjan Tour F" at bounding box center [468, 34] width 518 height 16
click at [239, 42] on div "Besix / Abidjan Tour F" at bounding box center [468, 34] width 518 height 16
click at [255, 42] on div "Besix / Abidjan Tour F" at bounding box center [468, 34] width 518 height 16
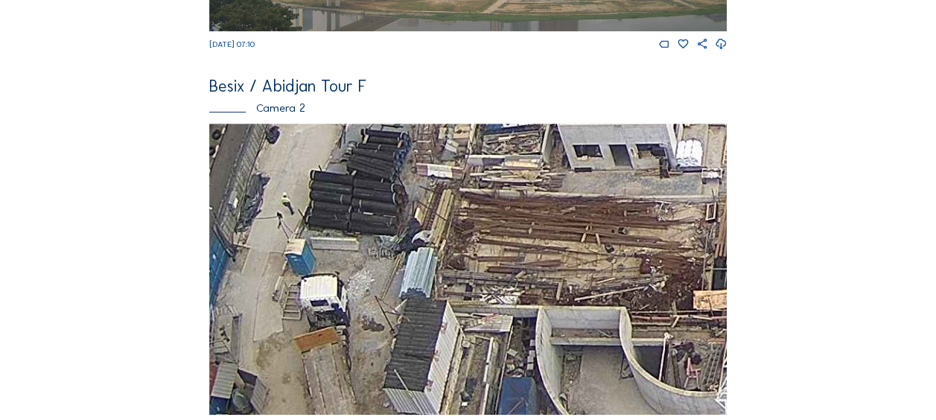
scroll to position [372, 0]
